Goal: Transaction & Acquisition: Subscribe to service/newsletter

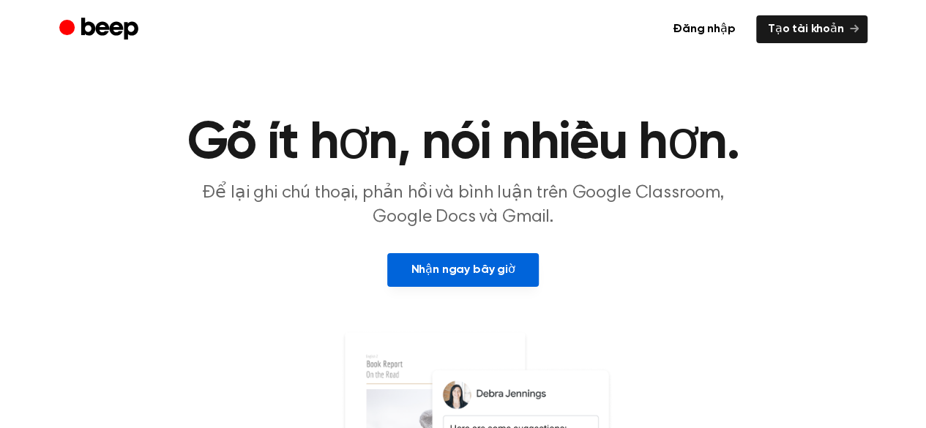
click at [479, 269] on font "Nhận ngay bây giờ" at bounding box center [463, 270] width 104 height 12
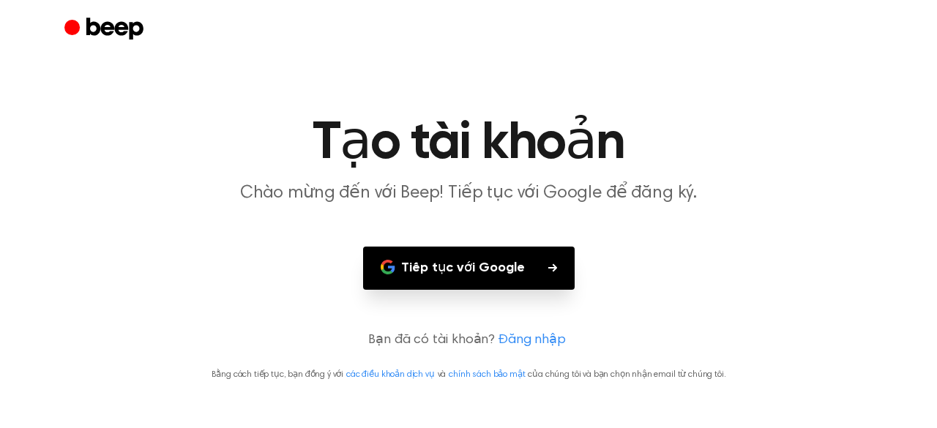
click at [482, 286] on button "Tiếp tục với Google" at bounding box center [469, 268] width 212 height 43
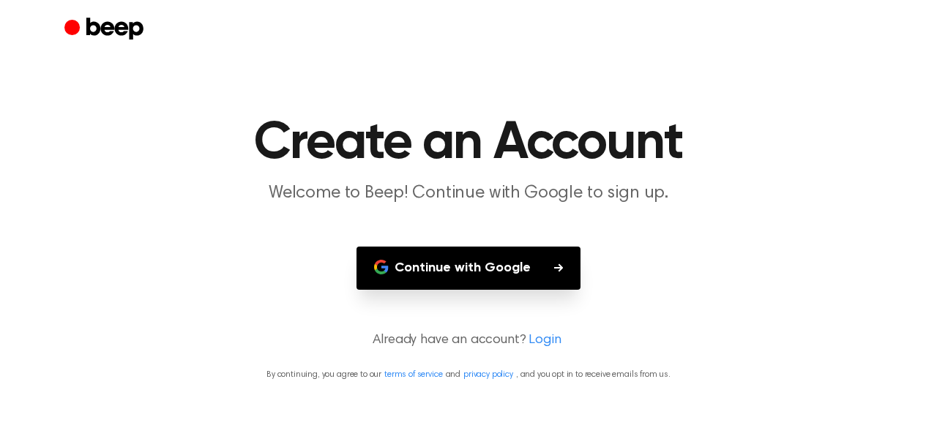
drag, startPoint x: 711, startPoint y: 169, endPoint x: 695, endPoint y: 172, distance: 16.4
click at [711, 169] on h1 "Create an Account" at bounding box center [468, 143] width 749 height 53
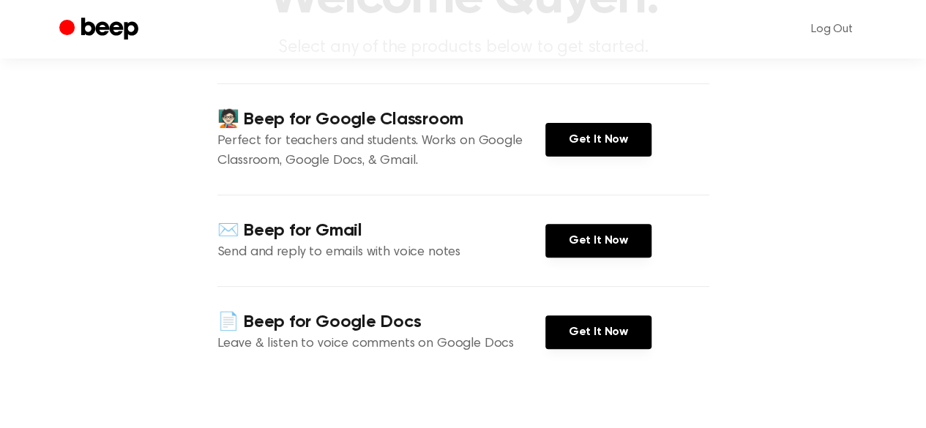
scroll to position [146, 0]
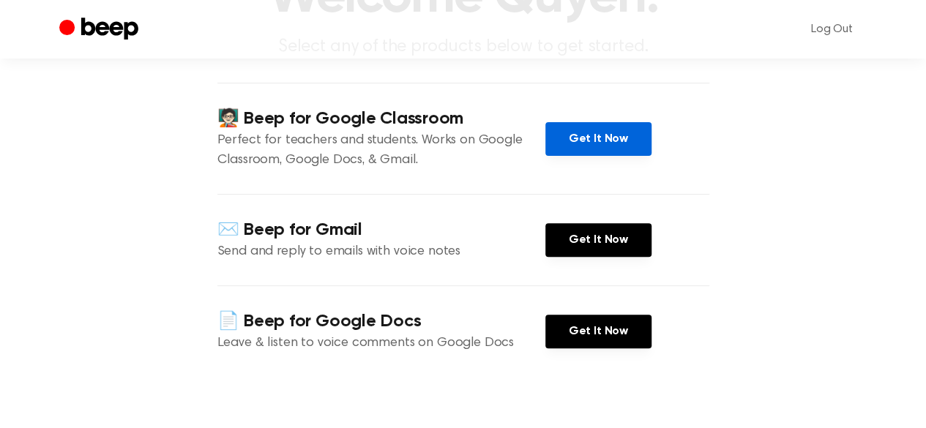
click at [624, 131] on link "Get It Now" at bounding box center [598, 139] width 106 height 34
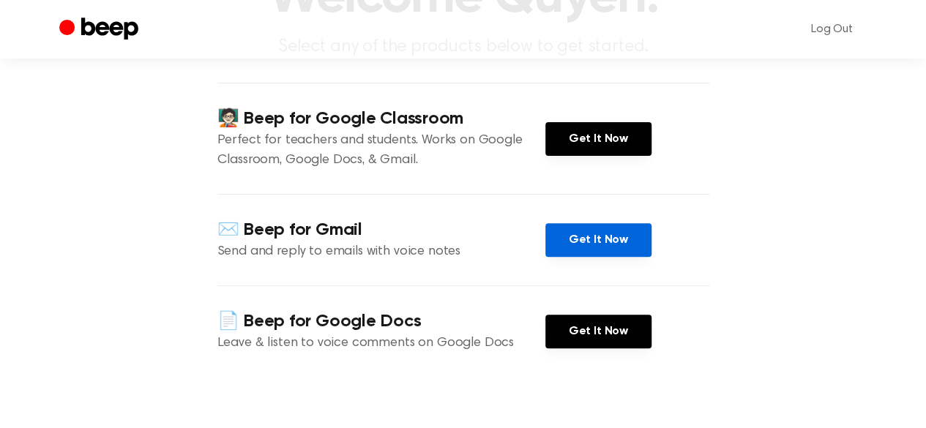
click at [611, 239] on link "Get It Now" at bounding box center [598, 240] width 106 height 34
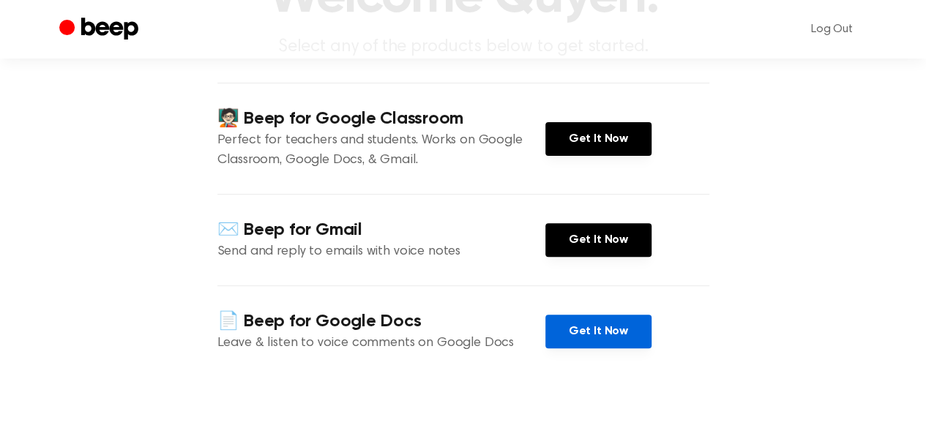
click at [612, 316] on link "Get It Now" at bounding box center [598, 332] width 106 height 34
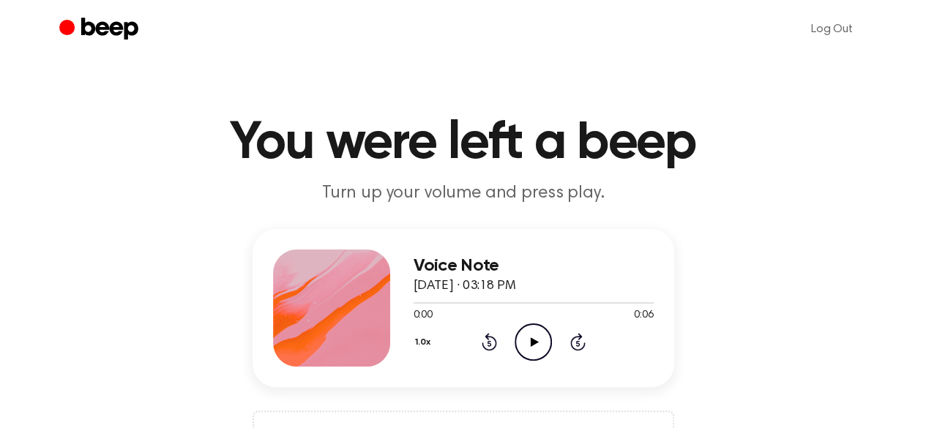
click at [530, 342] on icon "Play Audio" at bounding box center [533, 341] width 37 height 37
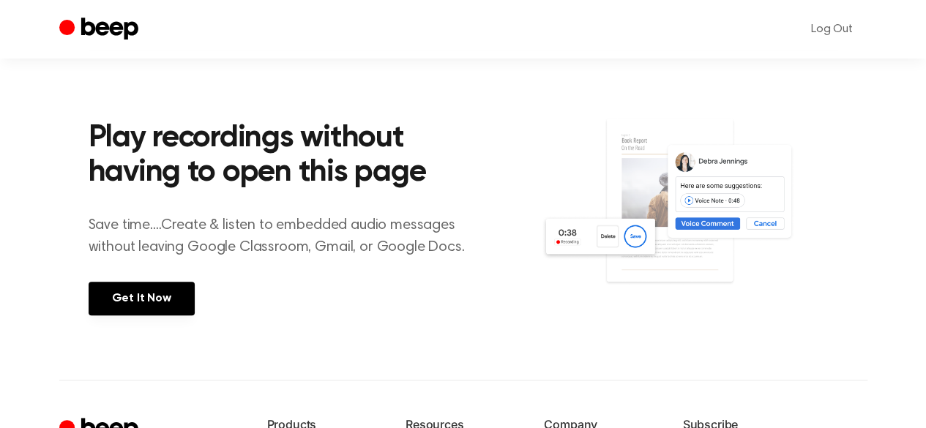
scroll to position [561, 0]
